Goal: Task Accomplishment & Management: Manage account settings

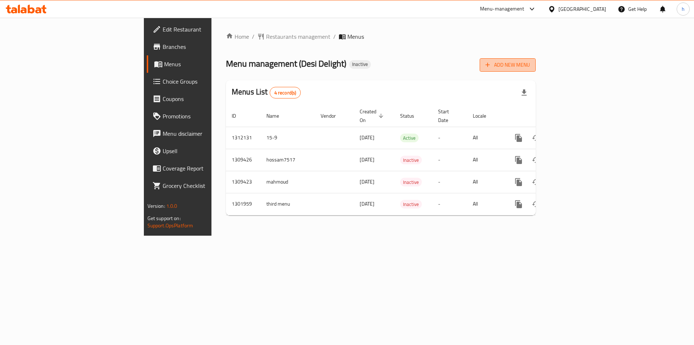
click at [530, 64] on span "Add New Menu" at bounding box center [508, 64] width 44 height 9
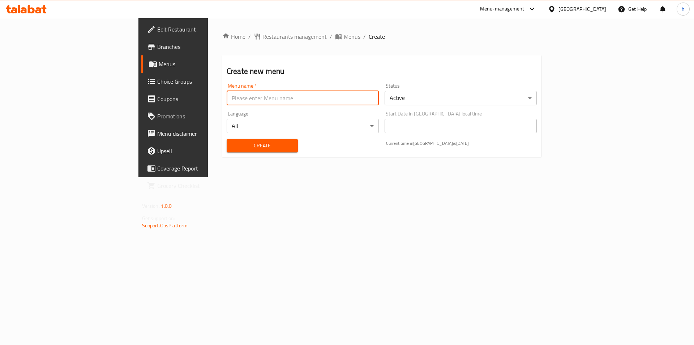
click at [283, 100] on input "text" at bounding box center [303, 98] width 152 height 14
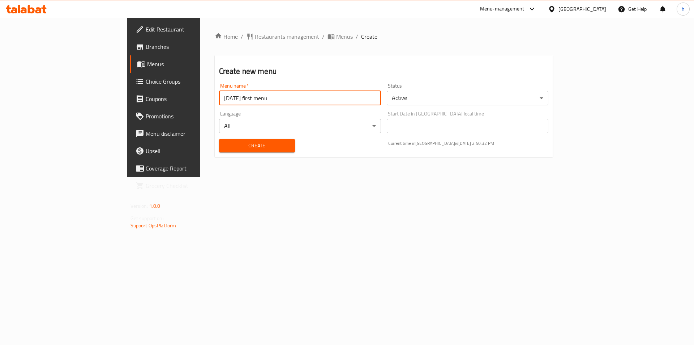
type input "[DATE] first menu"
click at [225, 142] on span "Create" at bounding box center [257, 145] width 64 height 9
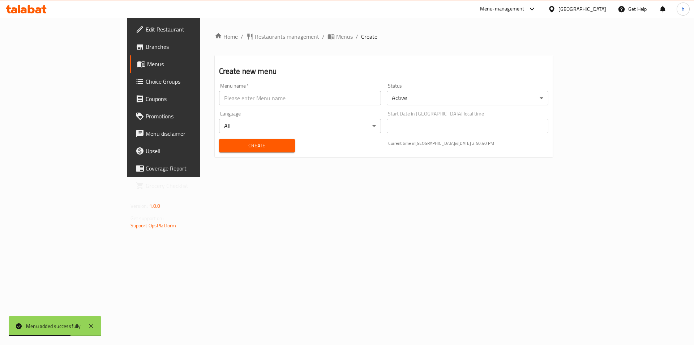
click at [147, 63] on span "Menus" at bounding box center [192, 64] width 90 height 9
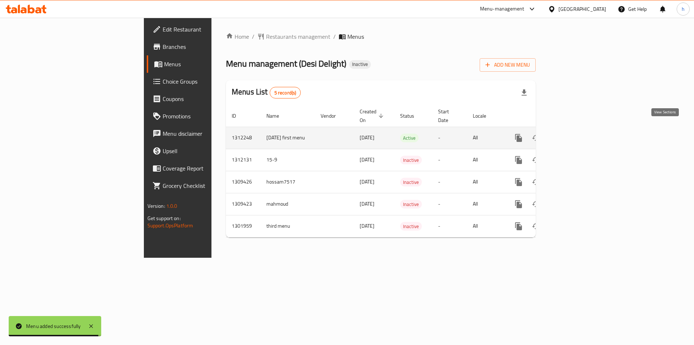
click at [575, 134] on icon "enhanced table" at bounding box center [571, 137] width 9 height 9
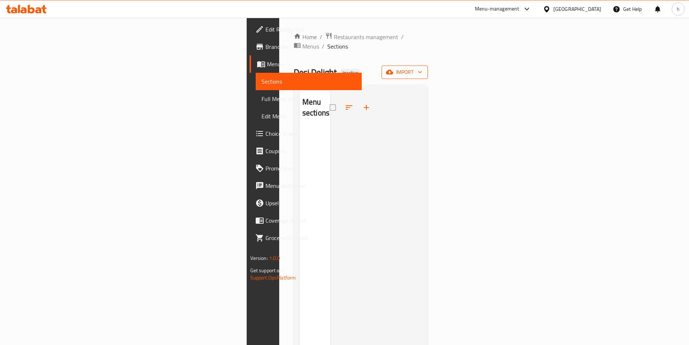
click at [422, 68] on span "import" at bounding box center [404, 72] width 35 height 9
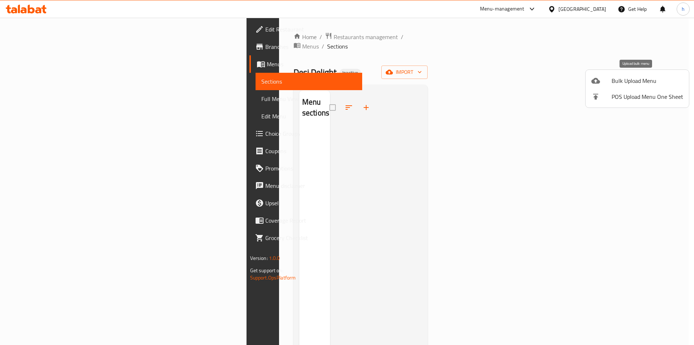
click at [631, 82] on span "Bulk Upload Menu" at bounding box center [648, 80] width 72 height 9
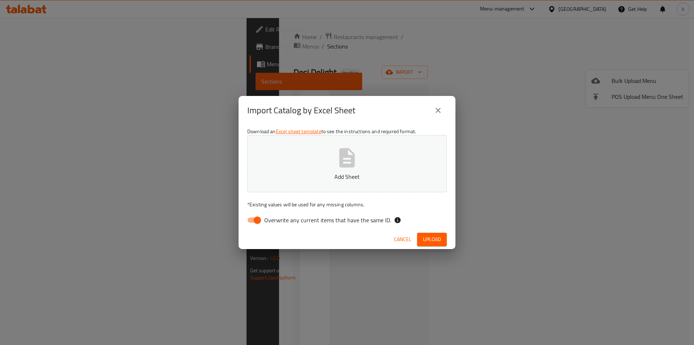
drag, startPoint x: 257, startPoint y: 213, endPoint x: 257, endPoint y: 218, distance: 5.1
click at [257, 215] on div "Download an Excel sheet template to see the instructions and required format. A…" at bounding box center [347, 177] width 217 height 105
click at [257, 219] on input "Overwrite any current items that have the same ID." at bounding box center [257, 220] width 41 height 14
checkbox input "false"
click at [310, 159] on button "Add Sheet" at bounding box center [347, 163] width 200 height 57
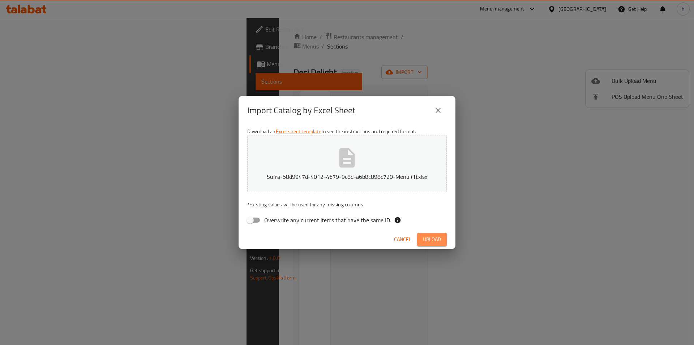
click at [435, 240] on span "Upload" at bounding box center [432, 239] width 18 height 9
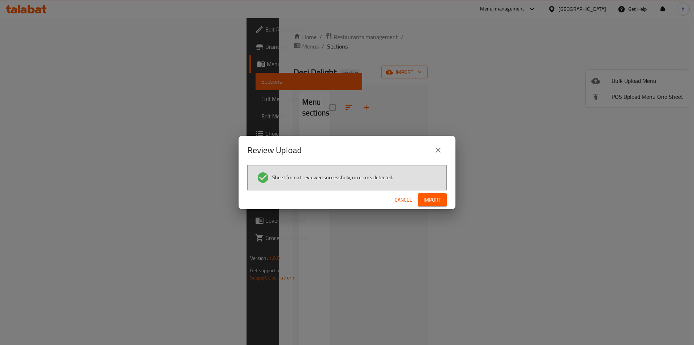
click at [440, 195] on span "Import" at bounding box center [432, 199] width 17 height 9
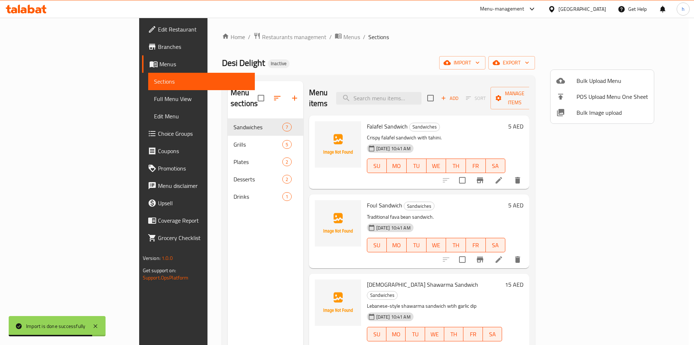
click at [45, 99] on div at bounding box center [347, 172] width 694 height 345
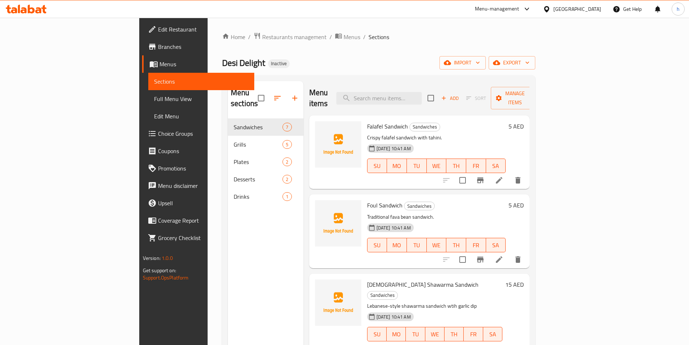
click at [154, 97] on span "Full Menu View" at bounding box center [201, 98] width 94 height 9
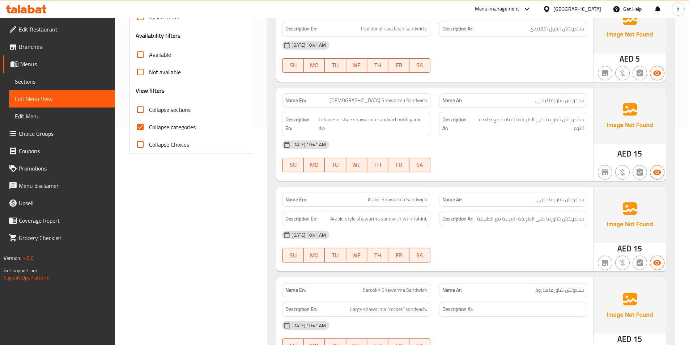
click at [143, 124] on input "Collapse categories" at bounding box center [140, 126] width 17 height 17
checkbox input "false"
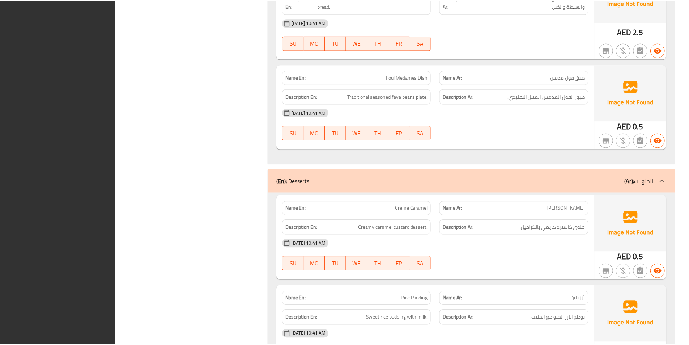
scroll to position [1545, 0]
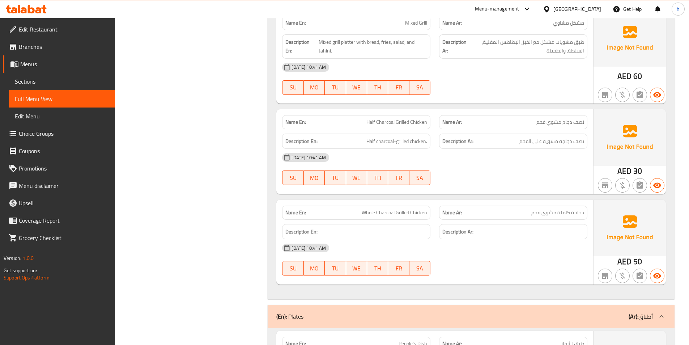
click at [84, 86] on link "Sections" at bounding box center [62, 81] width 106 height 17
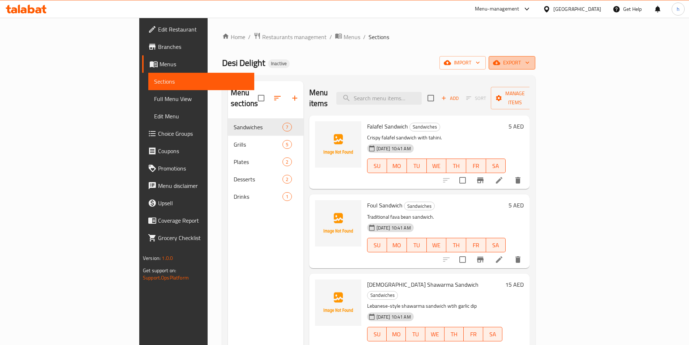
click at [529, 61] on span "export" at bounding box center [511, 62] width 35 height 9
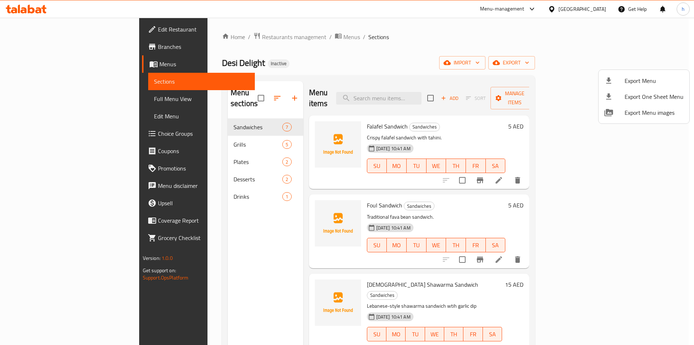
click at [636, 79] on span "Export Menu" at bounding box center [654, 80] width 59 height 9
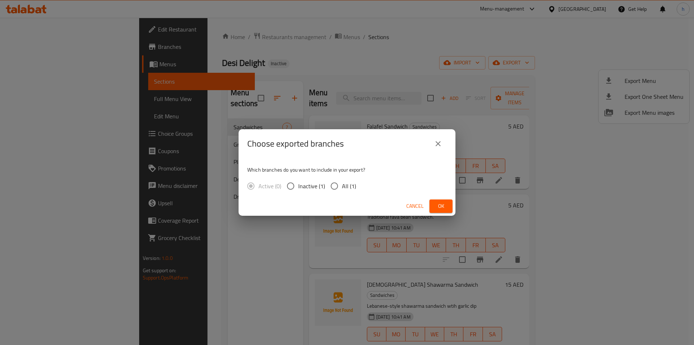
click at [336, 187] on input "All (1)" at bounding box center [334, 185] width 15 height 15
radio input "true"
click at [435, 204] on button "Ok" at bounding box center [441, 205] width 23 height 13
